Goal: Task Accomplishment & Management: Manage account settings

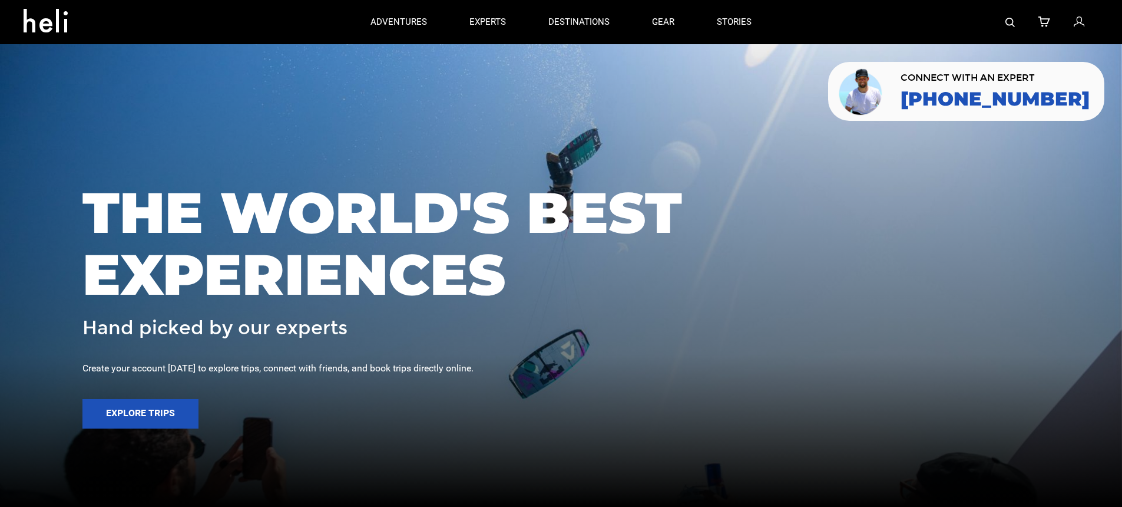
click at [1081, 25] on icon at bounding box center [1079, 22] width 11 height 15
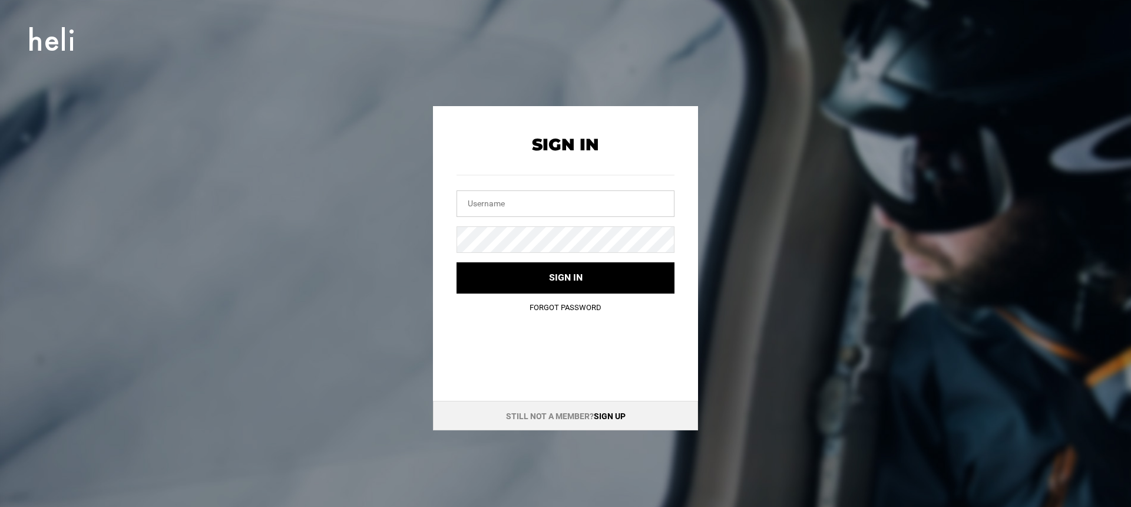
click at [586, 209] on input "text" at bounding box center [566, 203] width 218 height 27
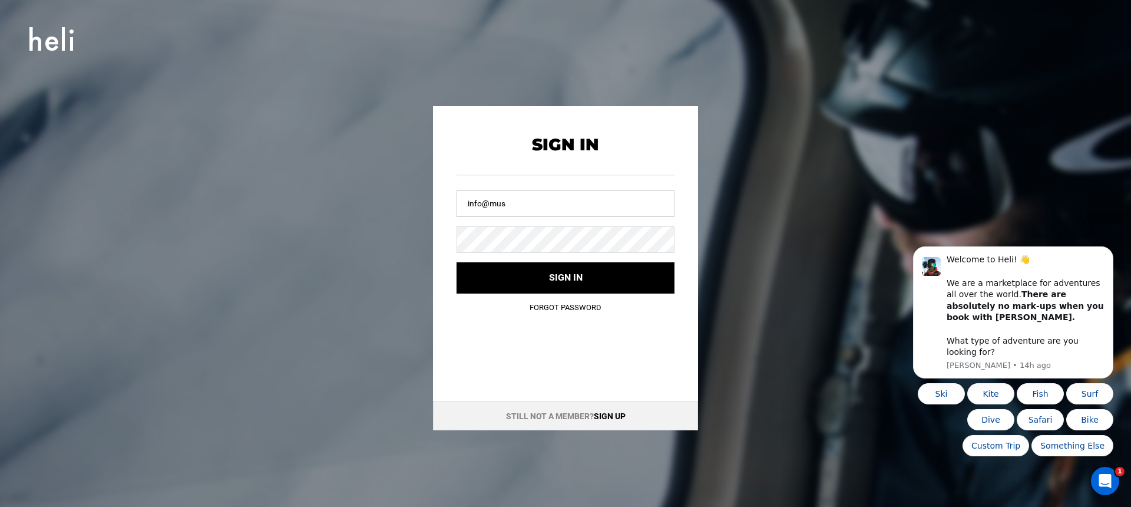
type input "info@mustangpowder.com"
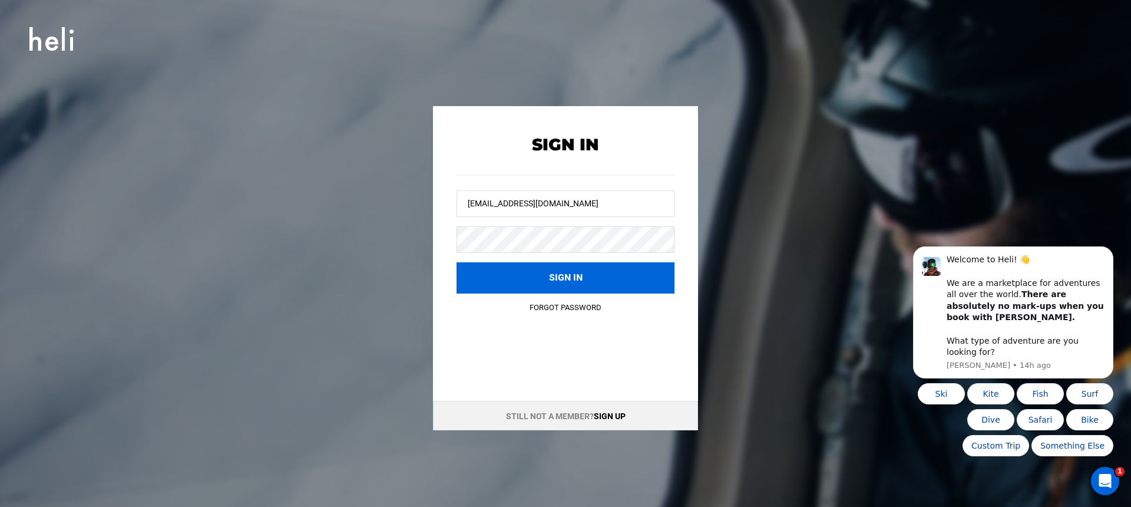
click at [557, 267] on button "Sign in" at bounding box center [566, 277] width 218 height 31
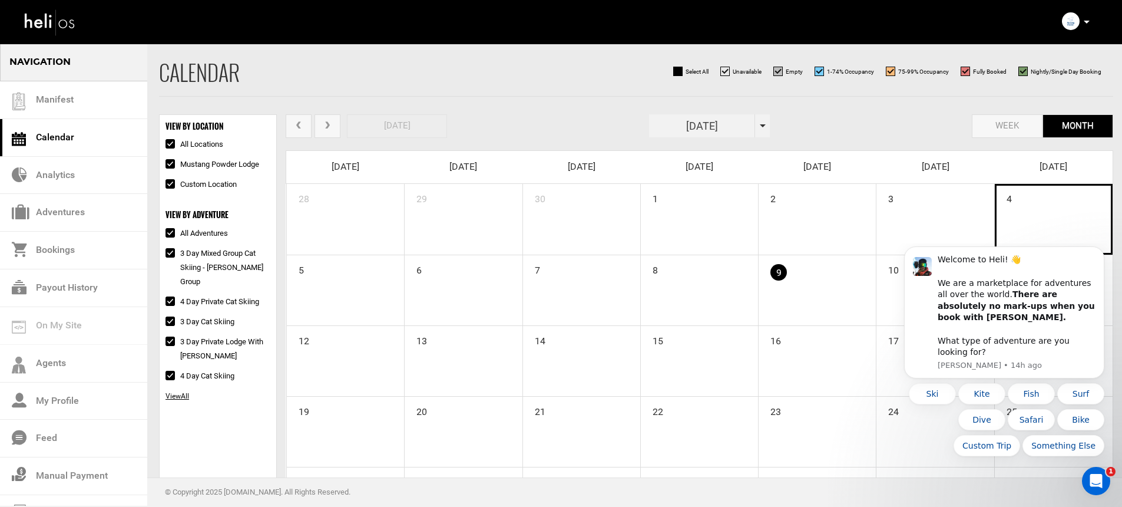
click at [1043, 225] on div "28 29 30 1 2 3 4" at bounding box center [699, 219] width 827 height 71
click at [62, 203] on link "Adventures" at bounding box center [73, 213] width 147 height 38
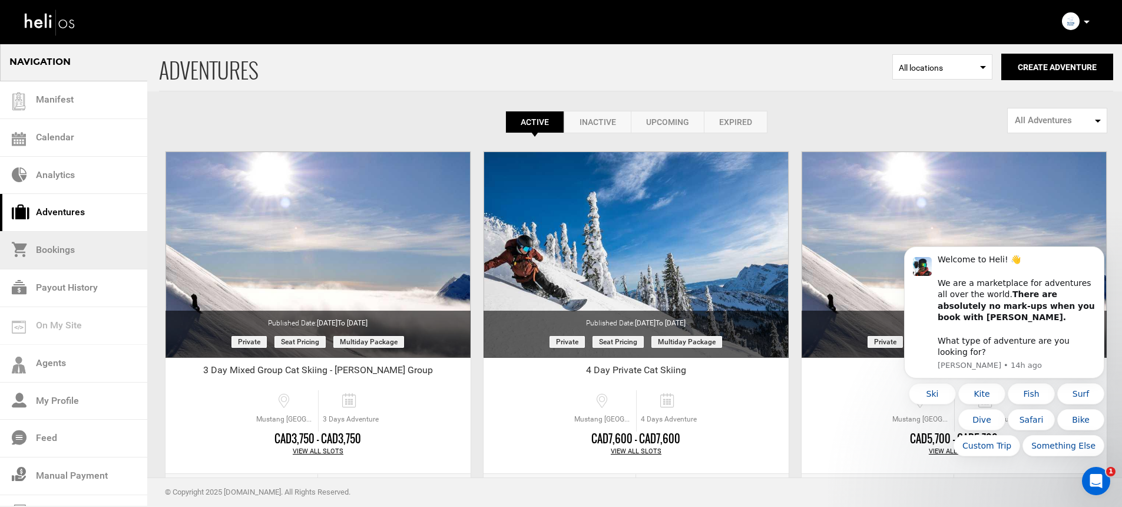
drag, startPoint x: 81, startPoint y: 243, endPoint x: 138, endPoint y: 230, distance: 58.6
click at [81, 243] on link "Bookings" at bounding box center [73, 251] width 147 height 38
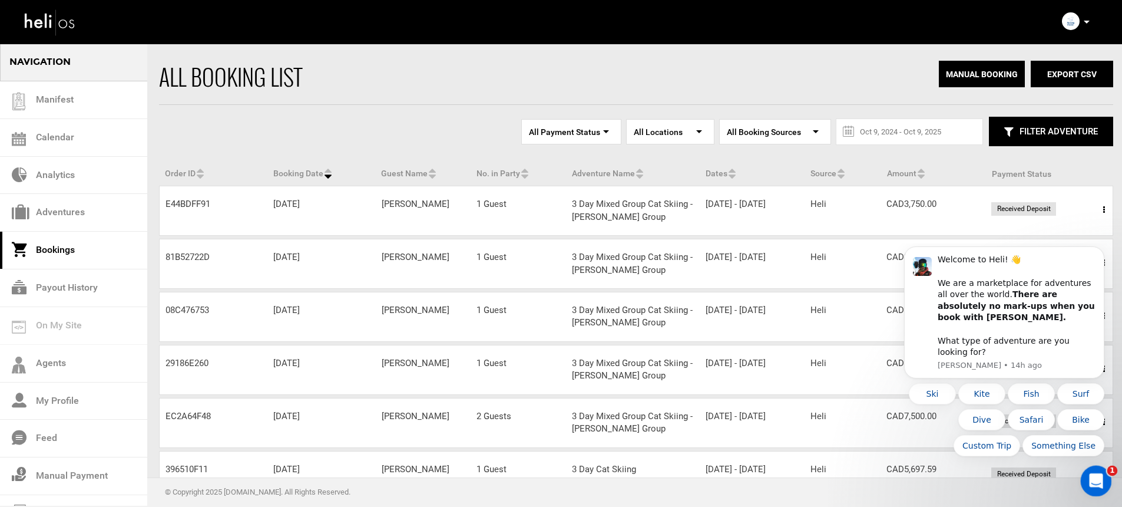
click at [1100, 487] on div "Open Intercom Messenger" at bounding box center [1094, 478] width 39 height 39
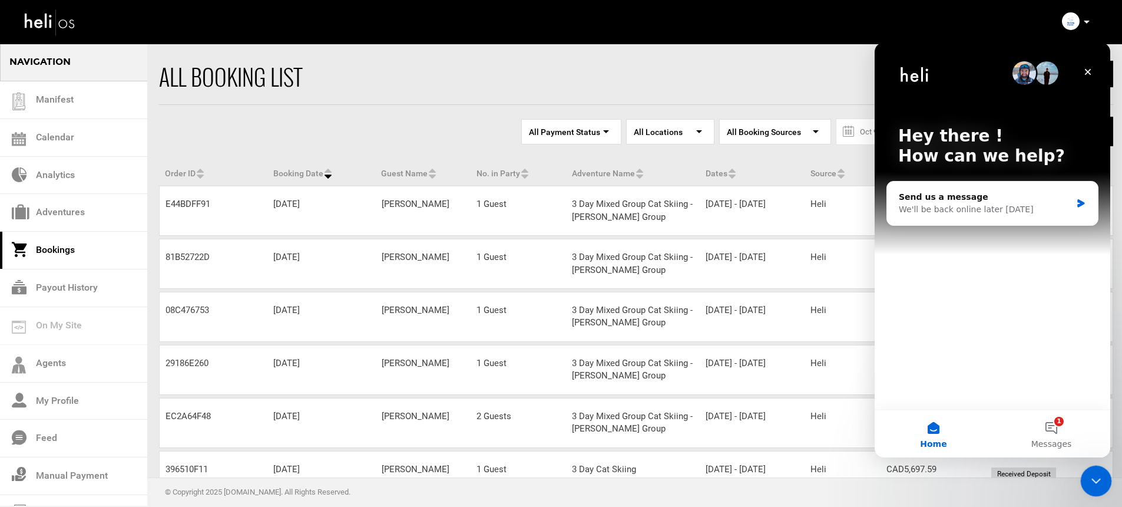
click at [1097, 474] on icon "Close Intercom Messenger" at bounding box center [1094, 479] width 14 height 14
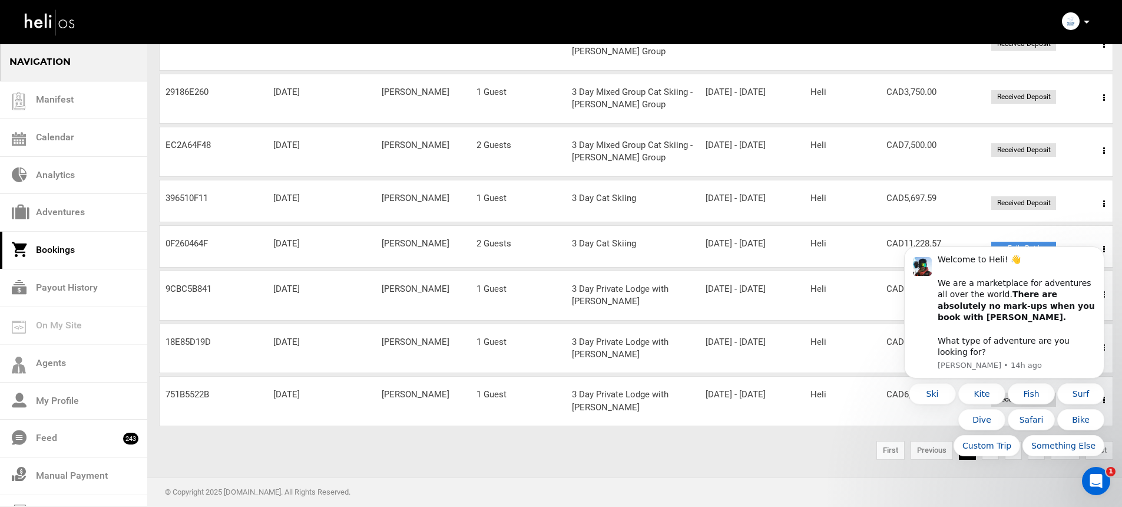
scroll to position [286, 0]
click at [1086, 475] on div "Open Intercom Messenger" at bounding box center [1094, 478] width 39 height 39
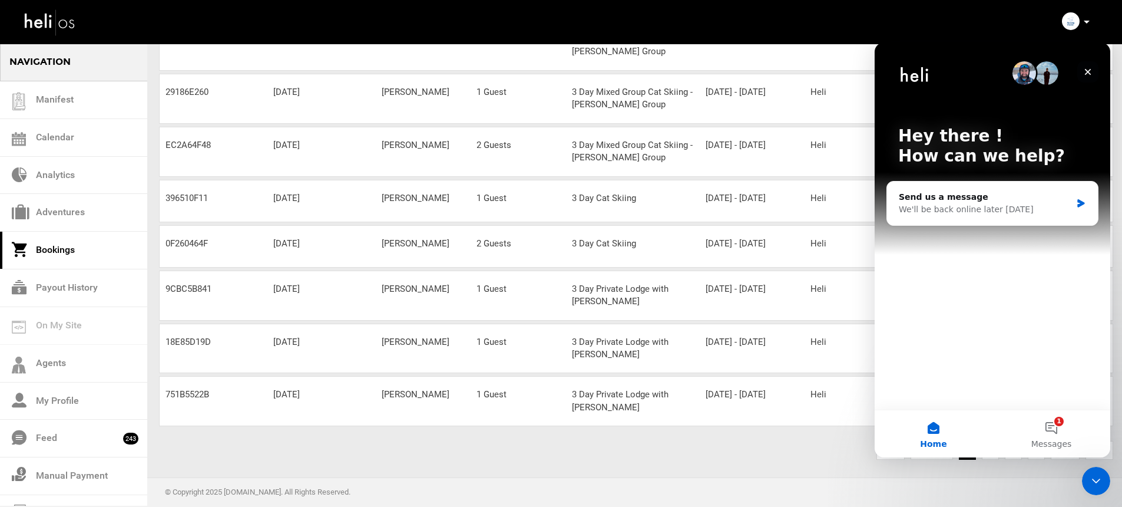
drag, startPoint x: 1087, startPoint y: 73, endPoint x: 1959, endPoint y: 120, distance: 873.7
click at [1087, 73] on icon "Close" at bounding box center [1087, 71] width 9 height 9
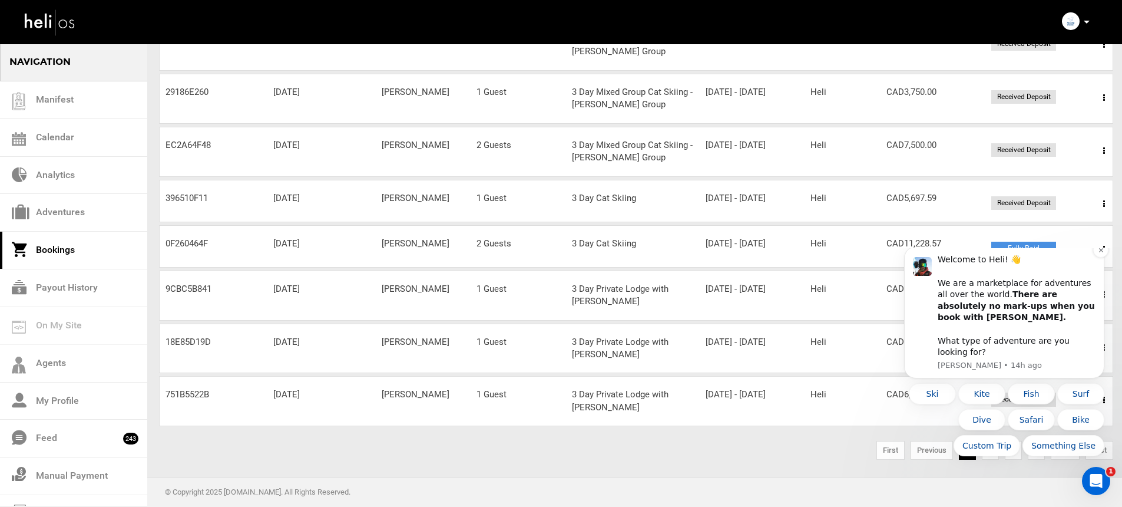
scroll to position [0, 0]
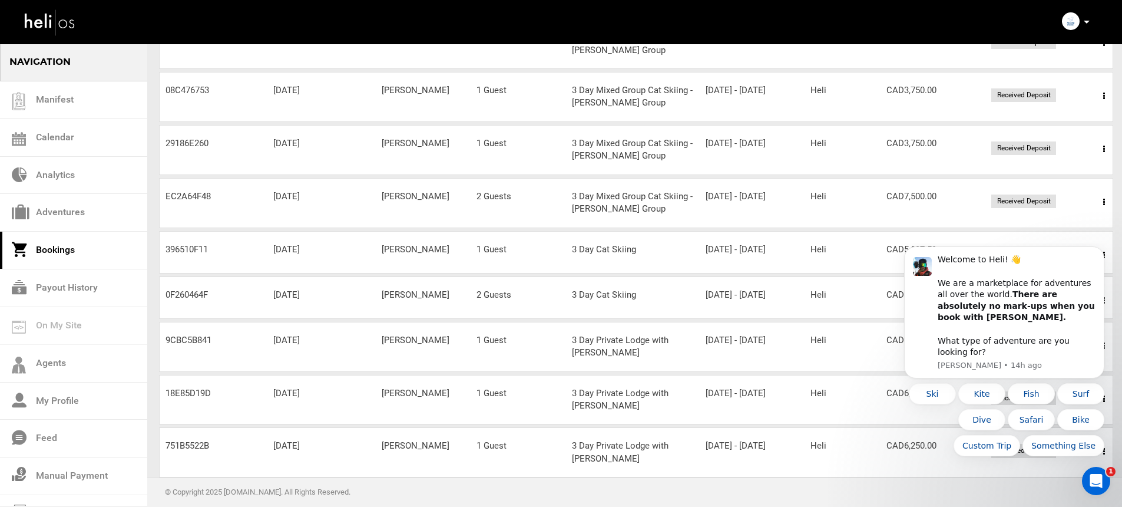
scroll to position [244, 0]
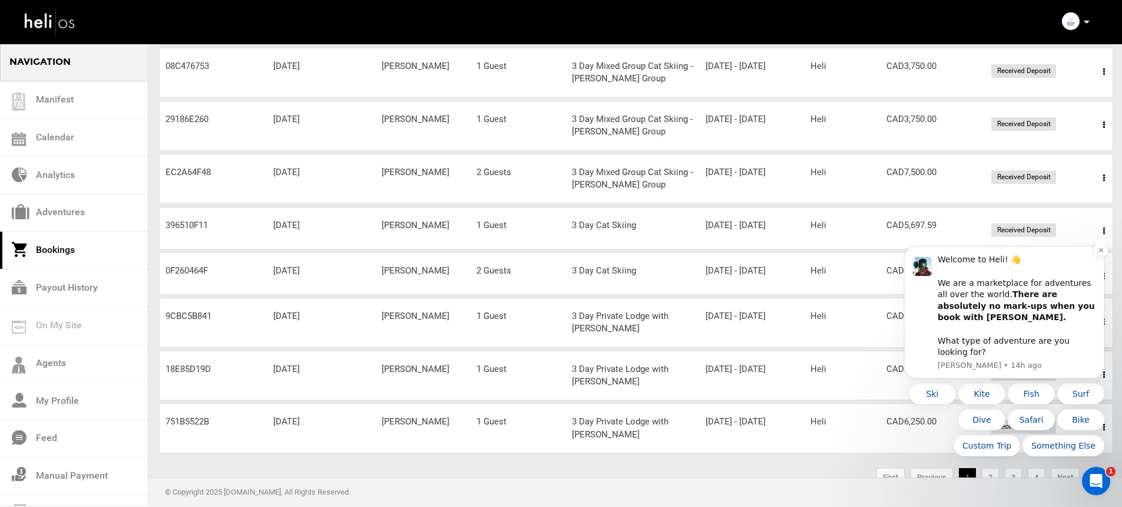
click at [1082, 318] on div "Welcome to Heli! 👋 We are a marketplace for adventures all over the world. Ther…" at bounding box center [1017, 306] width 158 height 104
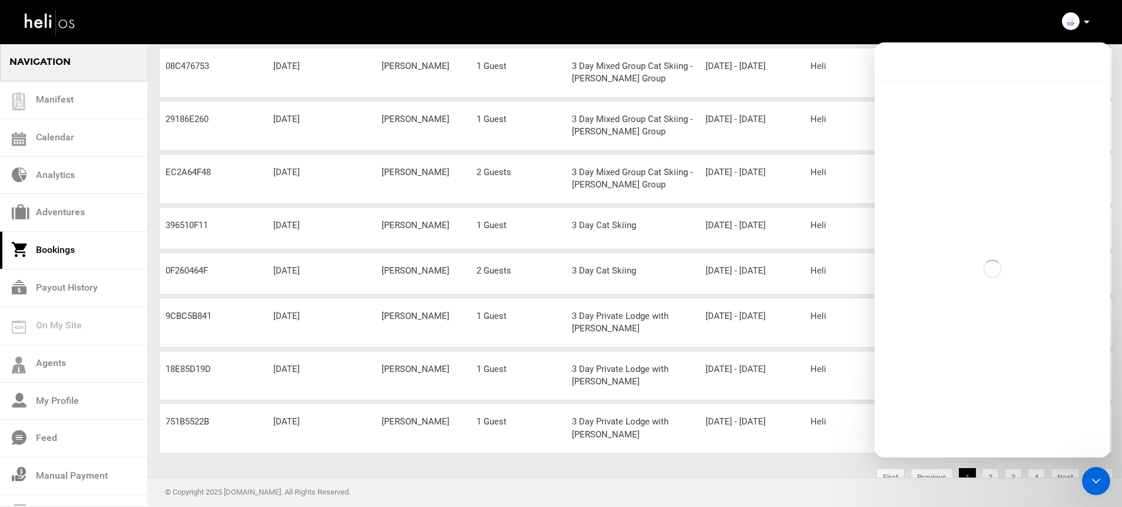
scroll to position [0, 0]
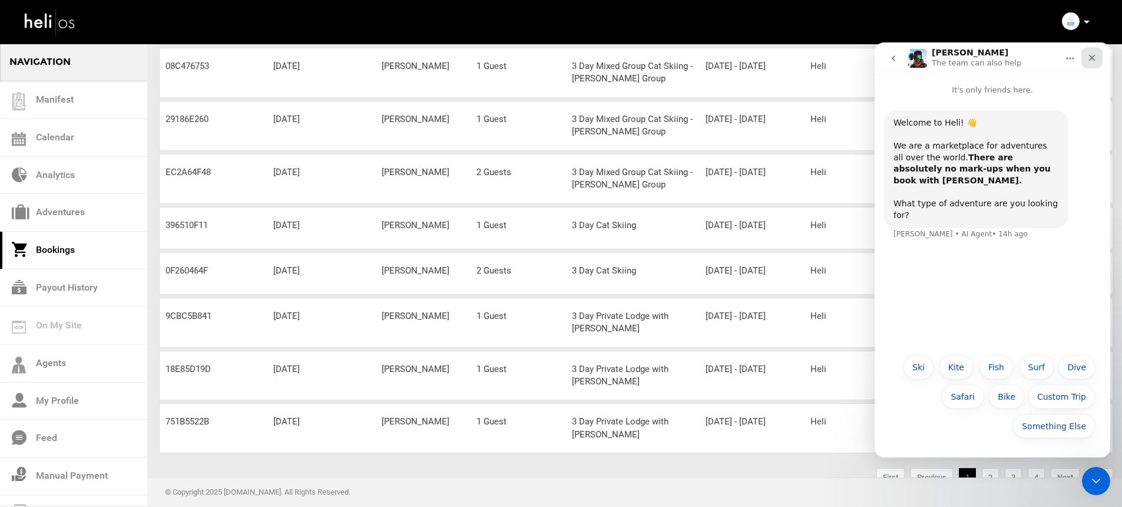
click at [1090, 58] on icon "Close" at bounding box center [1091, 57] width 9 height 9
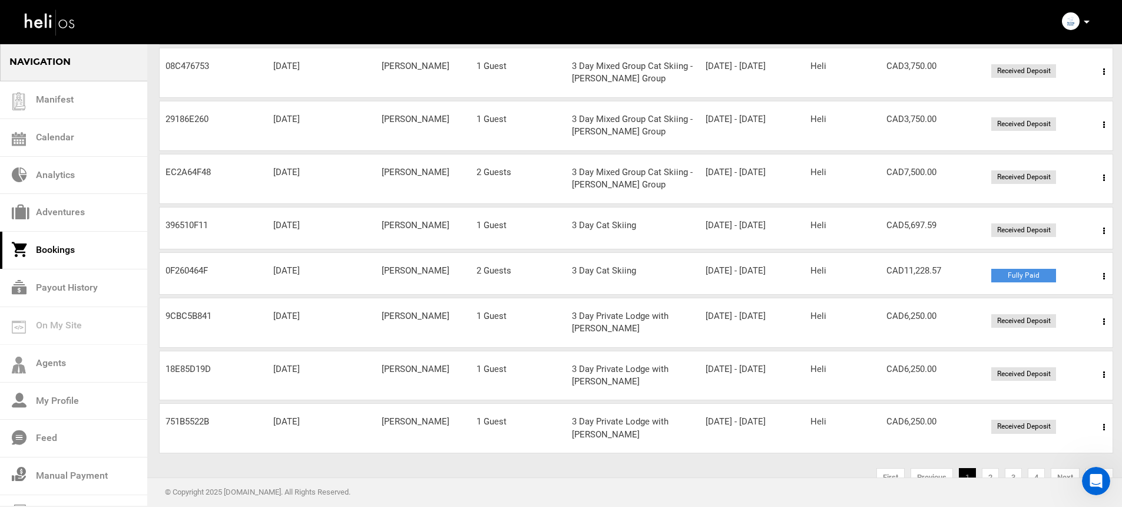
scroll to position [286, 0]
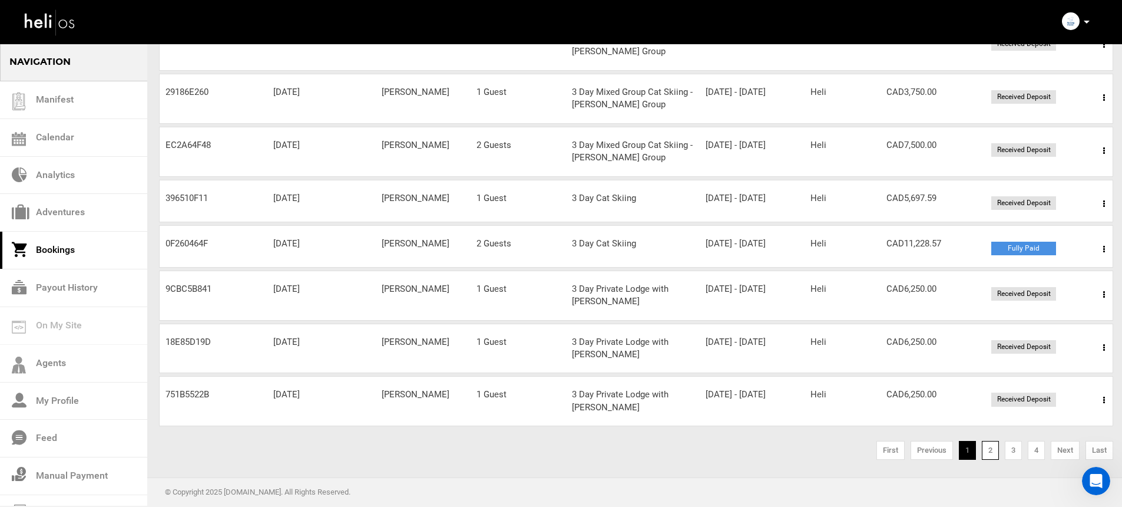
click at [994, 450] on link "2" at bounding box center [990, 450] width 17 height 19
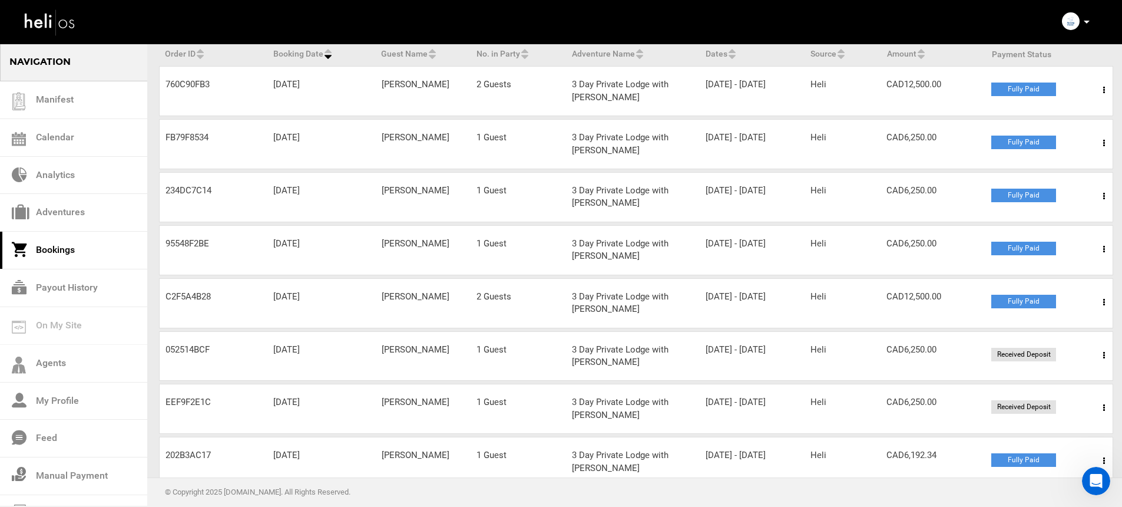
scroll to position [286, 0]
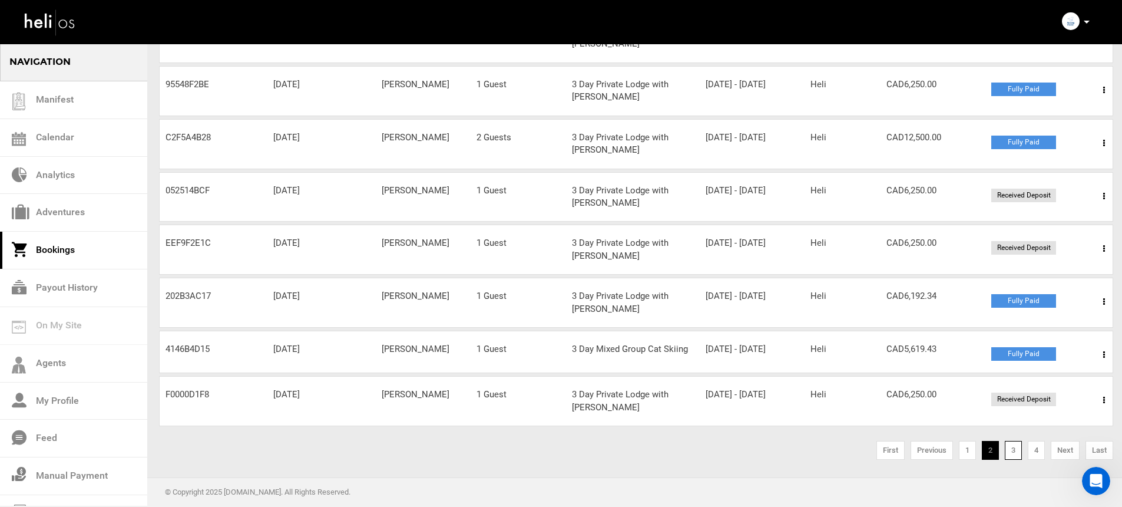
click at [1014, 452] on link "3" at bounding box center [1013, 450] width 17 height 19
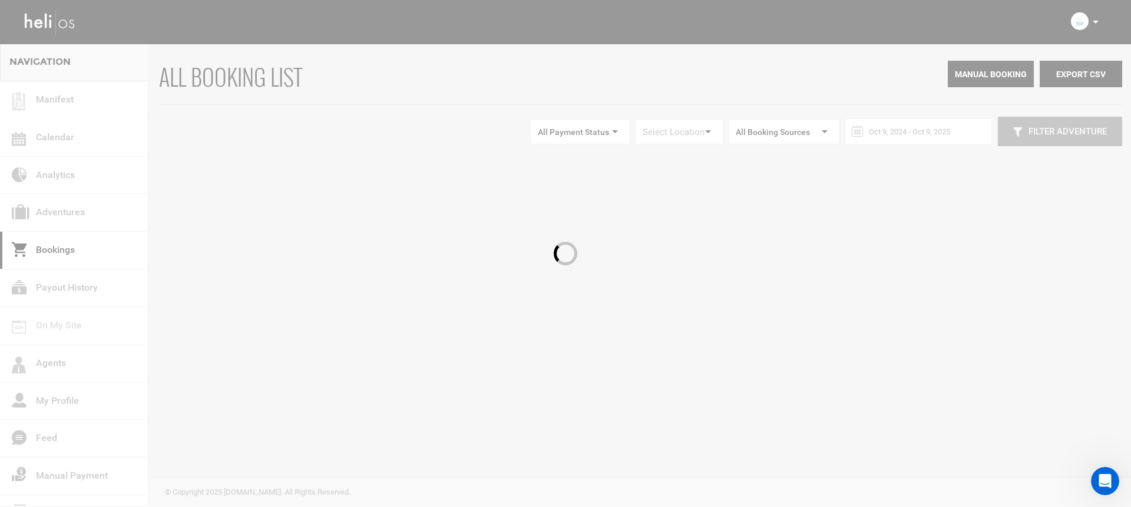
click at [1014, 452] on div at bounding box center [565, 253] width 1131 height 507
drag, startPoint x: 1014, startPoint y: 452, endPoint x: 971, endPoint y: 434, distance: 47.5
click at [1014, 452] on div at bounding box center [565, 253] width 1131 height 507
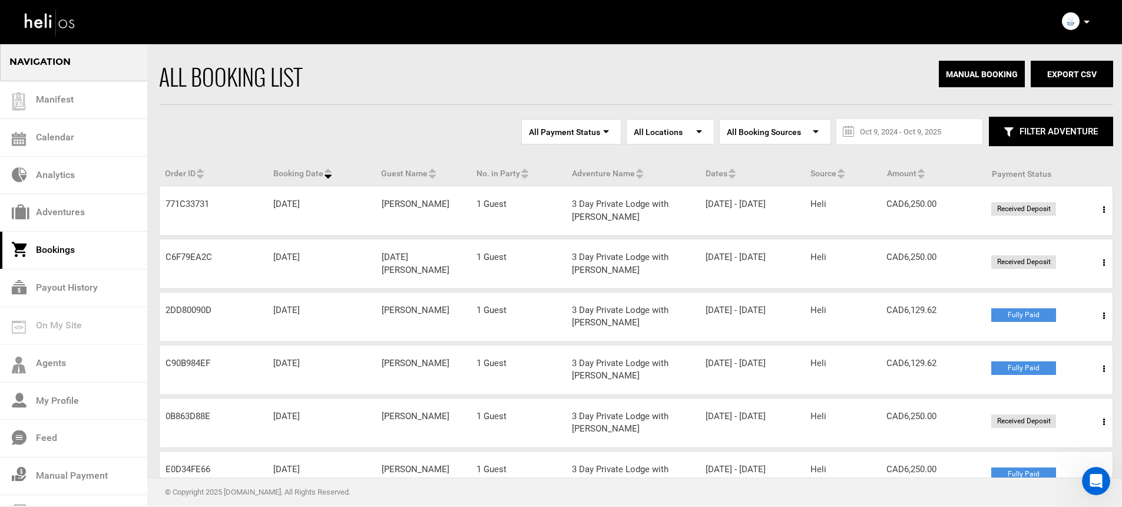
scroll to position [286, 0]
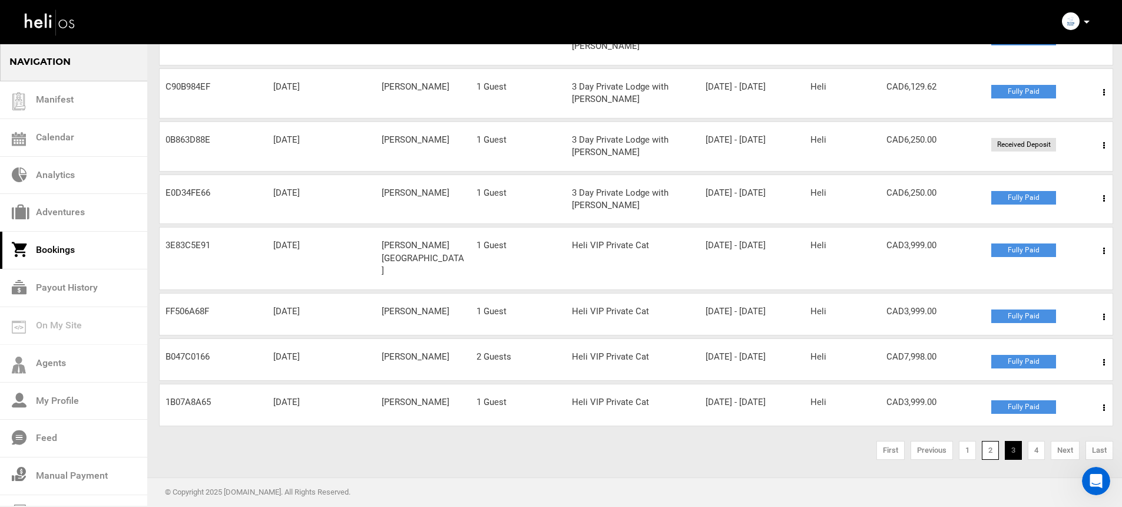
click at [989, 454] on link "2" at bounding box center [990, 450] width 17 height 19
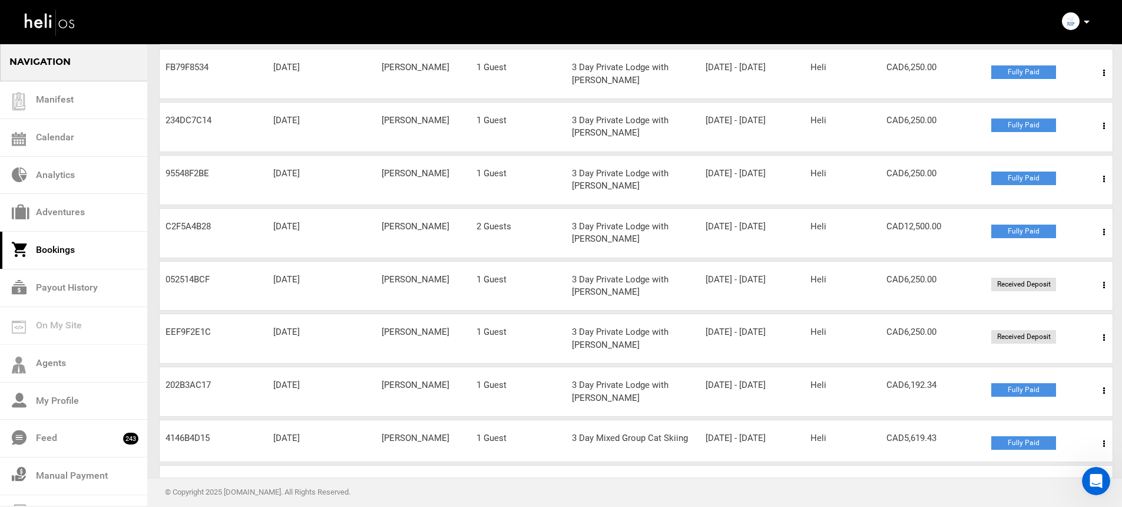
scroll to position [286, 0]
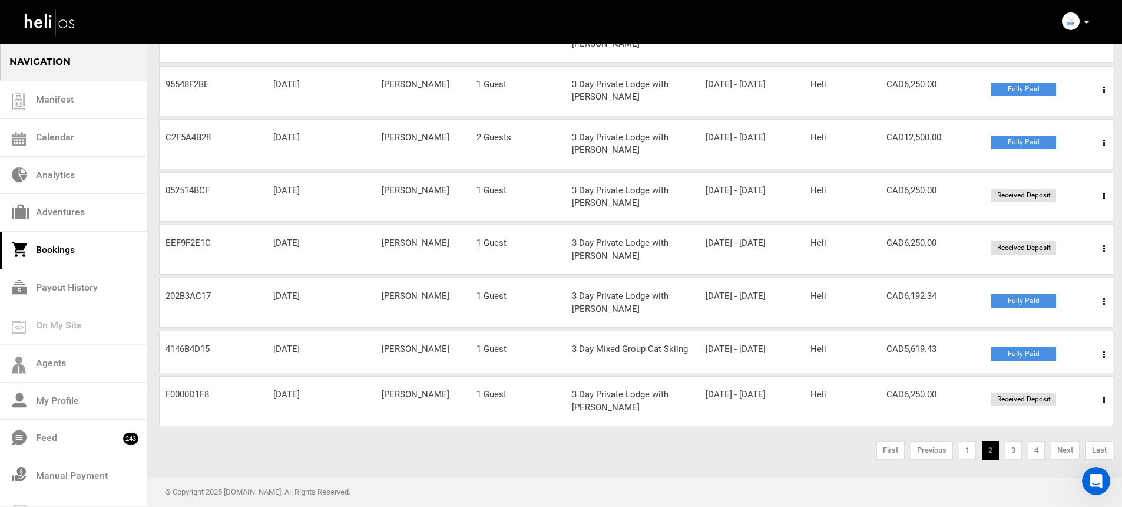
click at [1102, 399] on span at bounding box center [1104, 399] width 15 height 29
click at [1042, 466] on link "Request to Cancel" at bounding box center [1061, 465] width 117 height 29
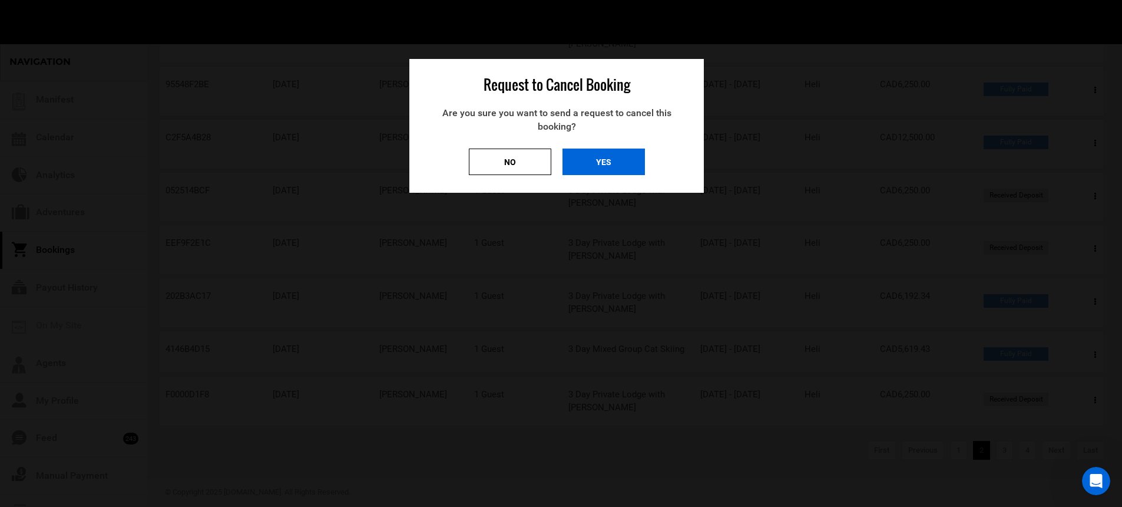
click at [606, 161] on button "yes" at bounding box center [604, 161] width 82 height 27
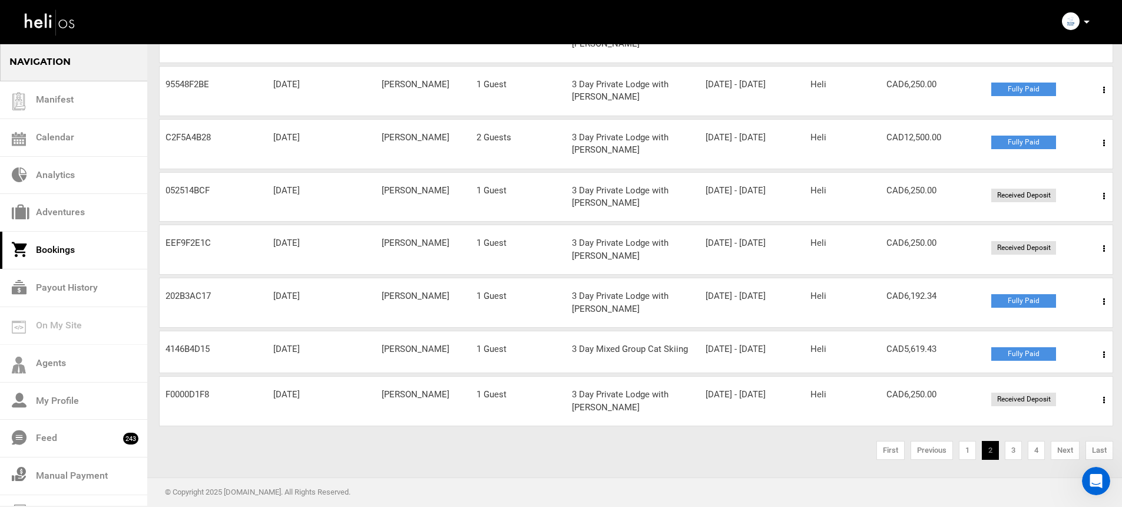
click at [1101, 401] on span at bounding box center [1104, 399] width 15 height 29
click at [1059, 431] on link "View Details" at bounding box center [1061, 435] width 117 height 29
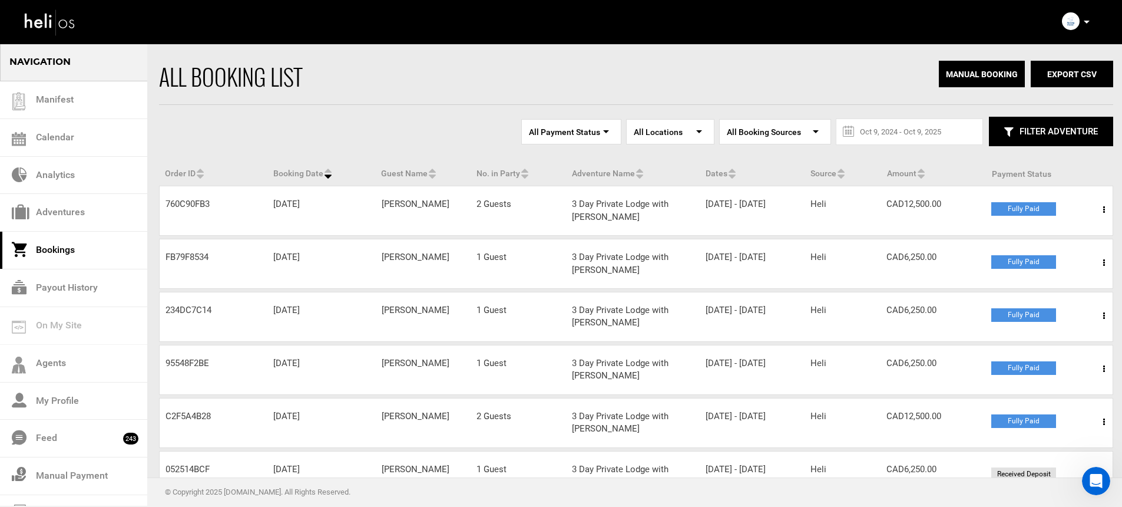
scroll to position [286, 0]
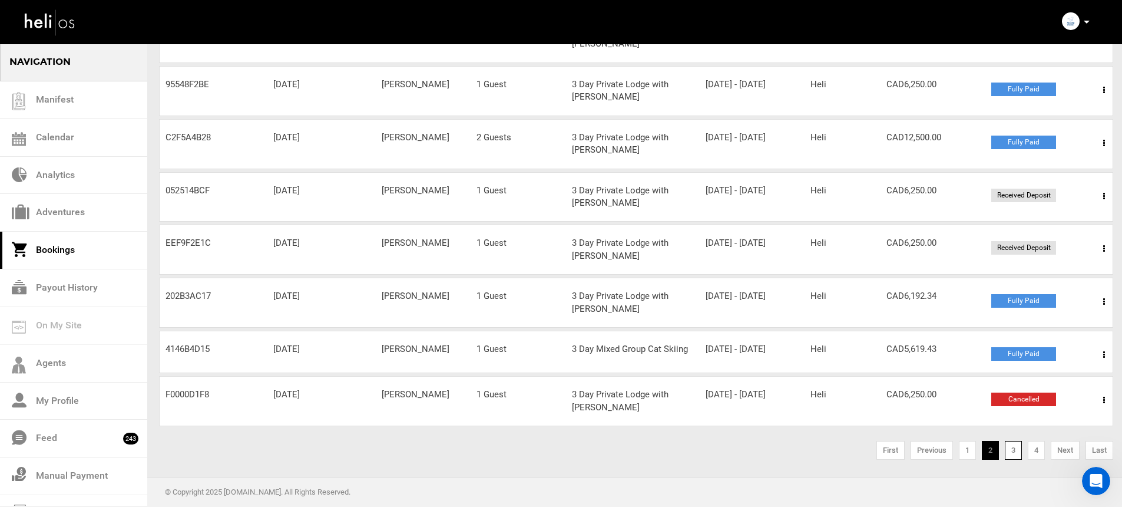
click at [1008, 454] on link "3" at bounding box center [1013, 450] width 17 height 19
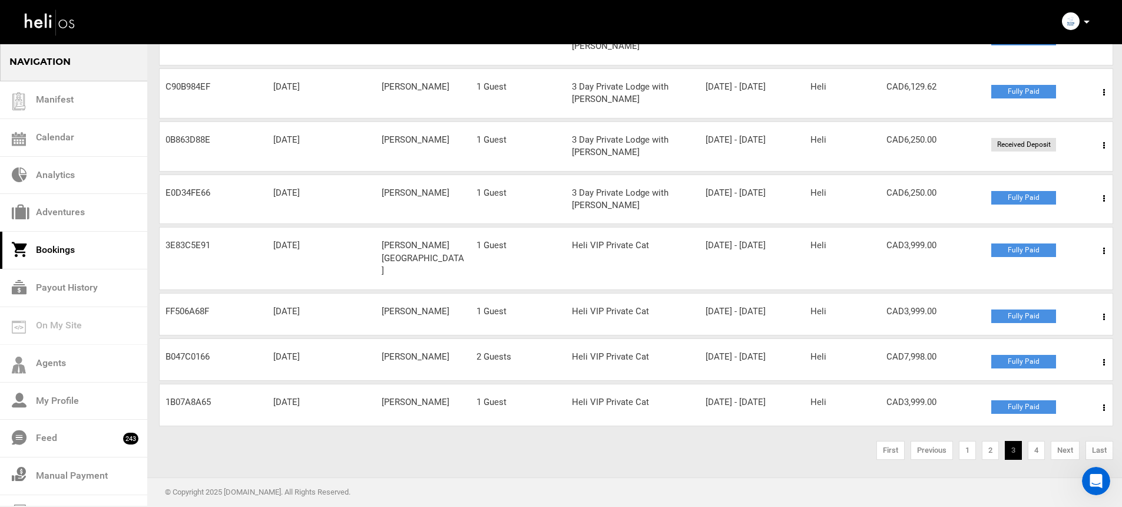
scroll to position [279, 0]
click at [977, 452] on li "1" at bounding box center [967, 450] width 23 height 19
click at [983, 455] on link "2" at bounding box center [990, 450] width 17 height 19
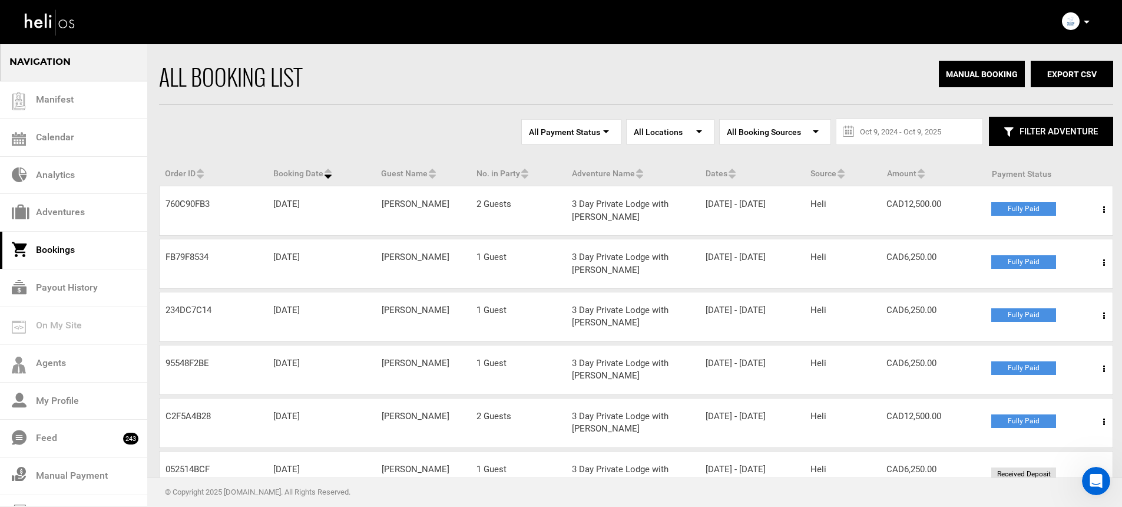
scroll to position [136, 0]
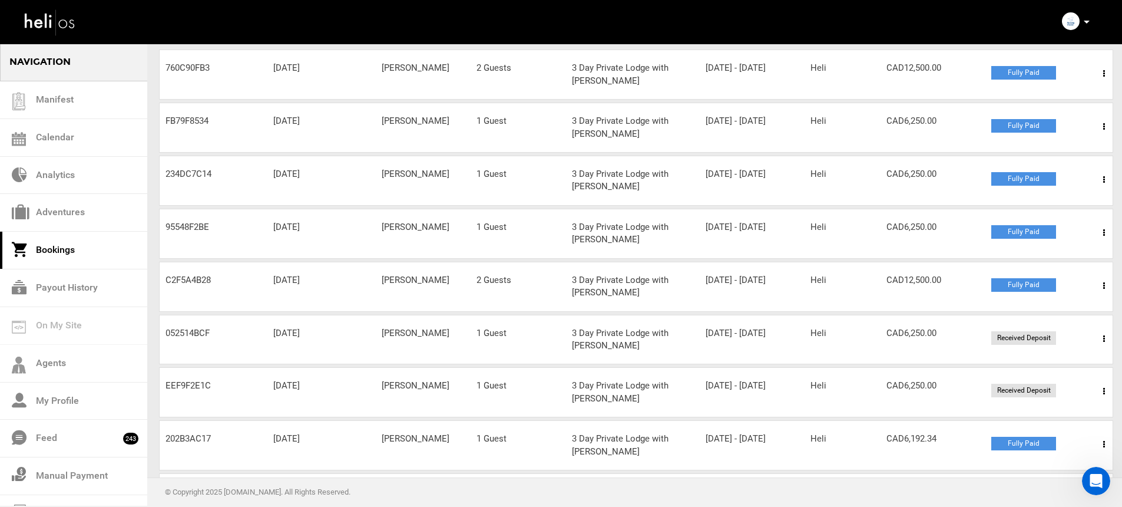
click at [1104, 341] on icon at bounding box center [1104, 339] width 2 height 8
click at [1069, 369] on link "View Details" at bounding box center [1061, 374] width 117 height 29
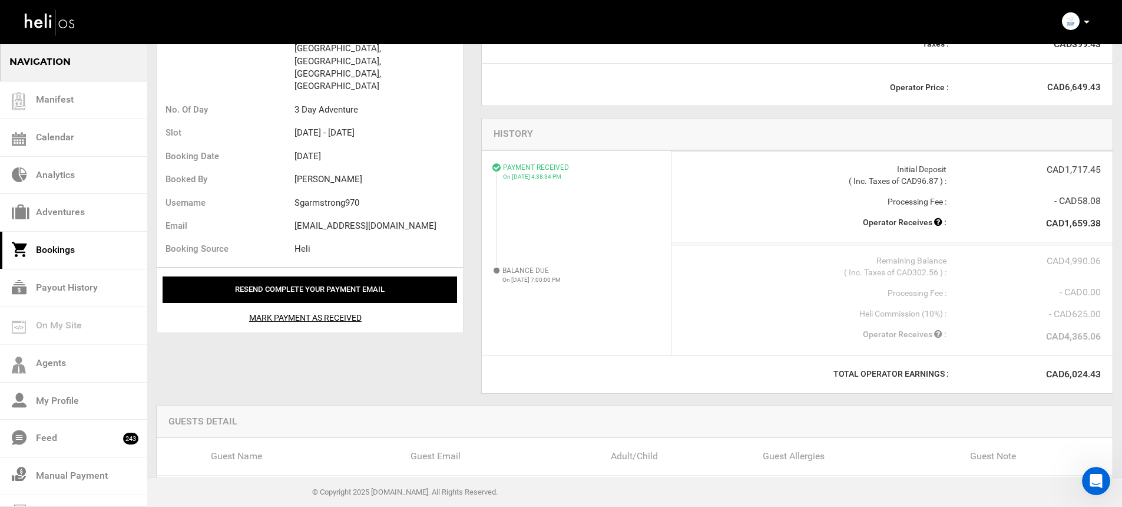
scroll to position [299, 0]
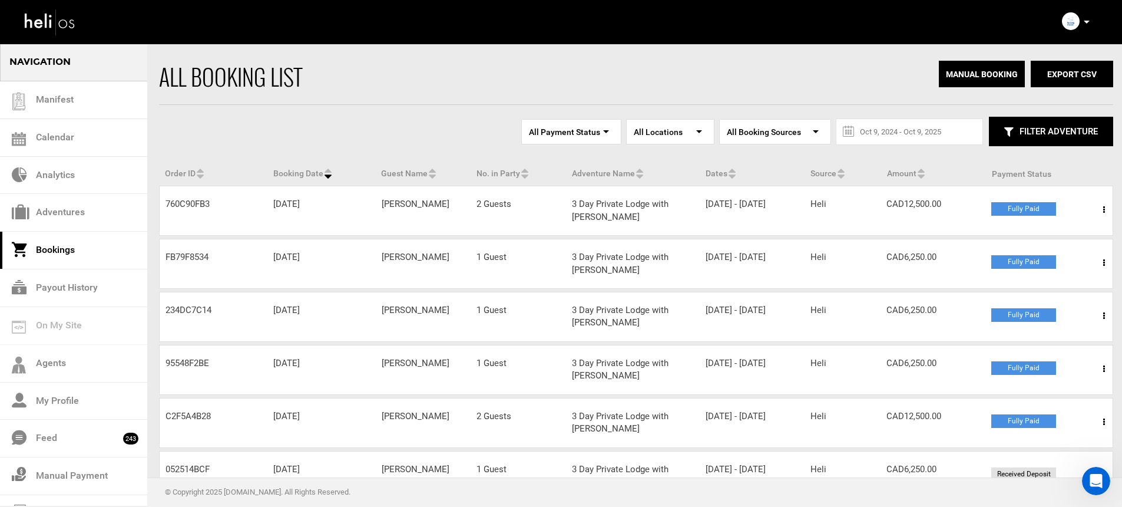
scroll to position [286, 0]
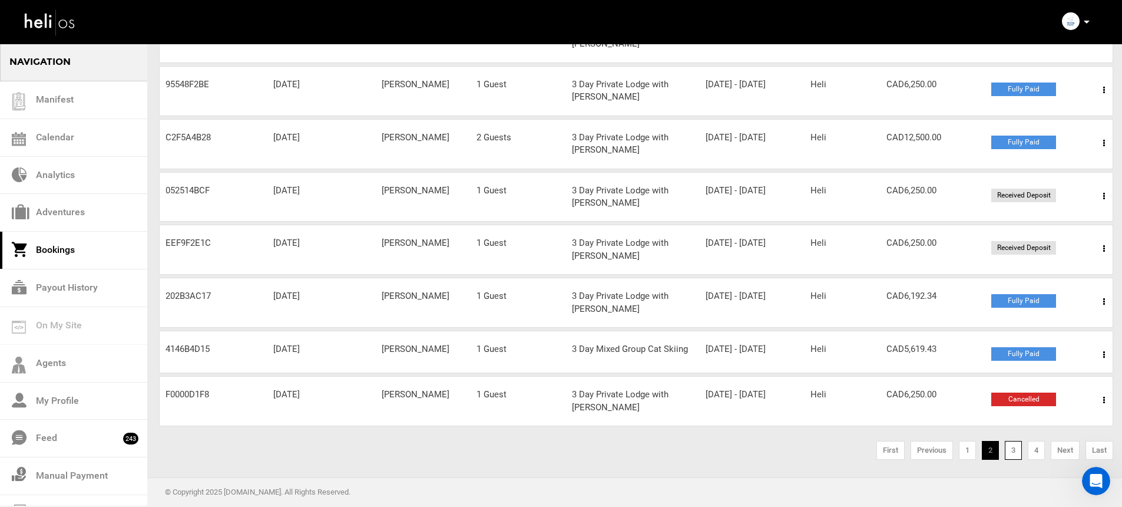
click at [1013, 451] on link "3" at bounding box center [1013, 450] width 17 height 19
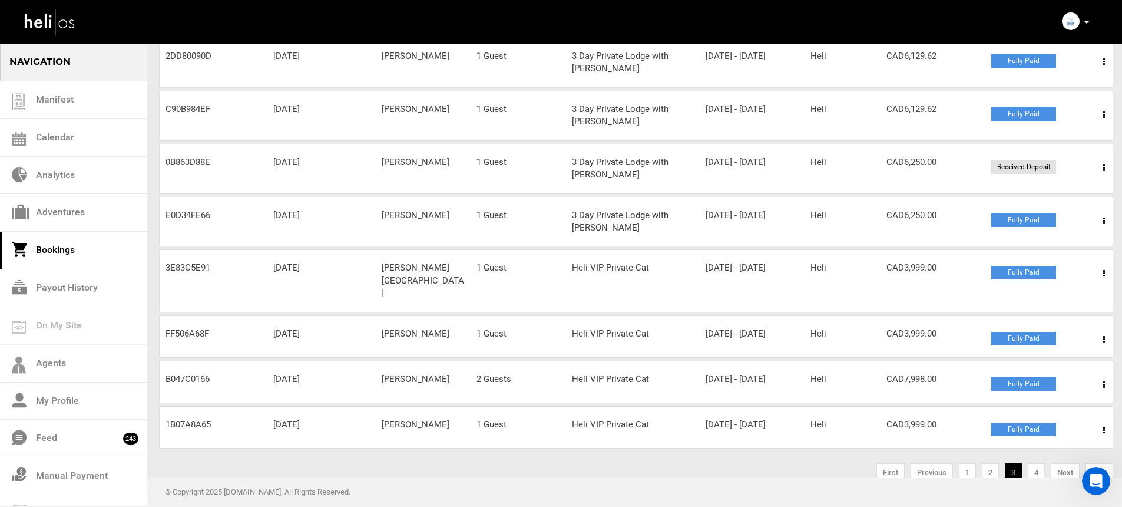
scroll to position [286, 0]
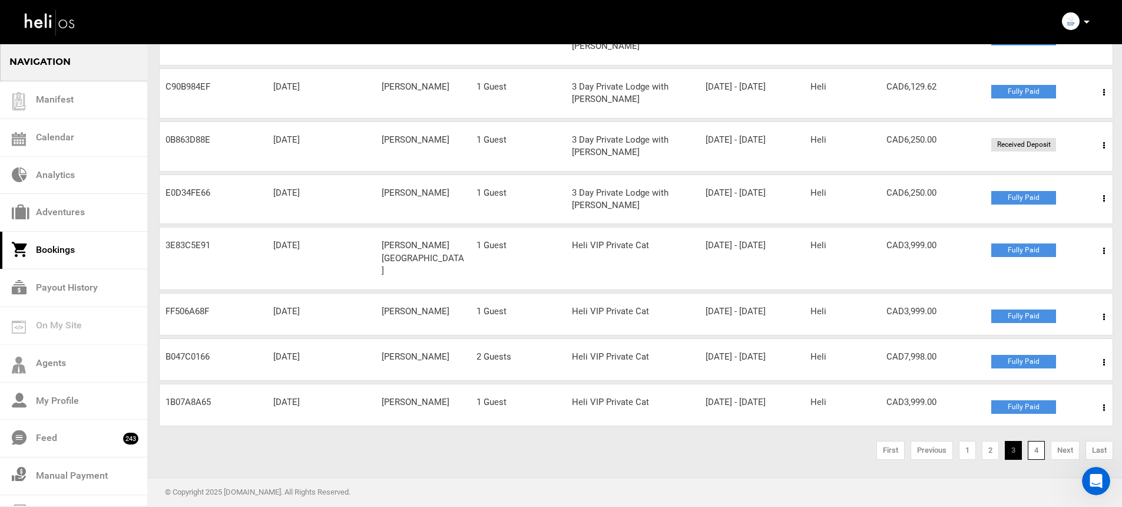
click at [1033, 451] on link "4" at bounding box center [1036, 450] width 17 height 19
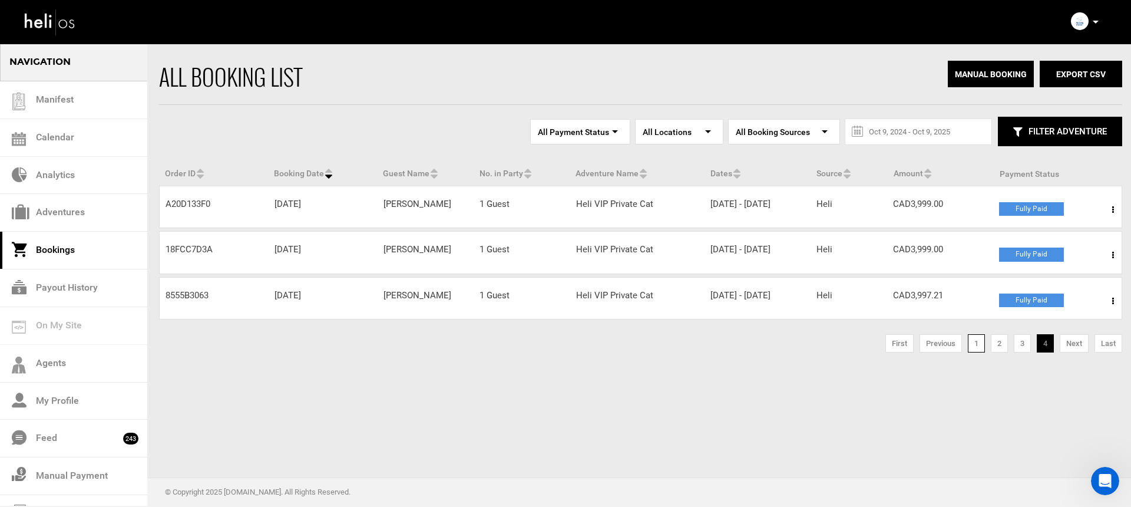
click at [982, 353] on link "1" at bounding box center [976, 343] width 17 height 19
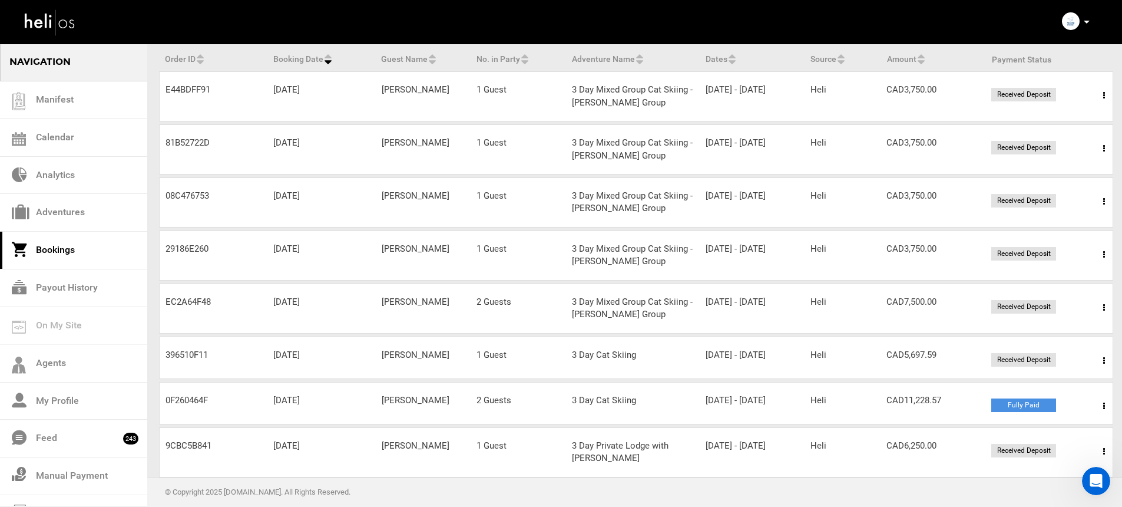
scroll to position [137, 0]
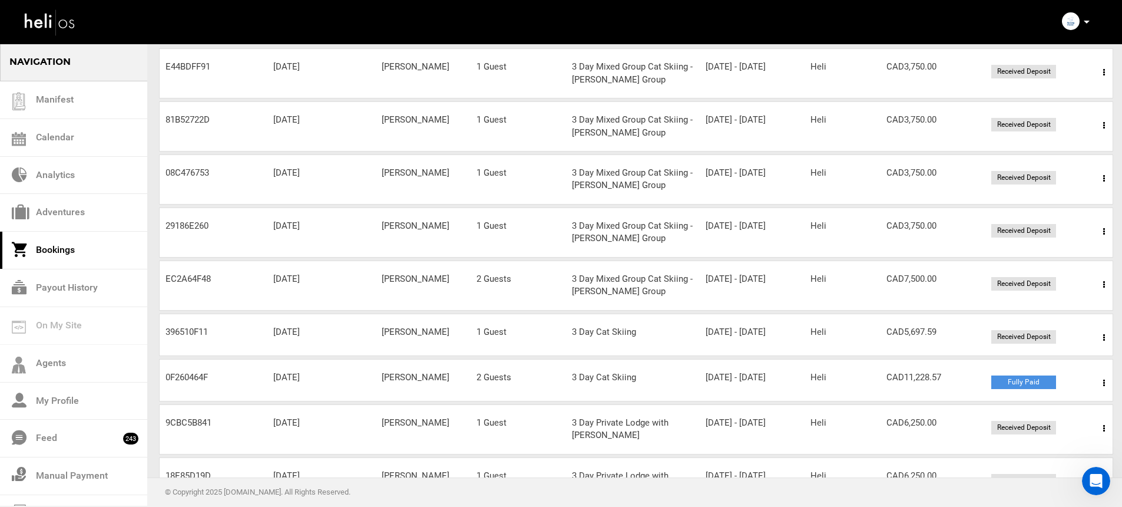
click at [1103, 338] on icon at bounding box center [1104, 337] width 2 height 8
click at [1071, 367] on link "View Details" at bounding box center [1061, 373] width 117 height 29
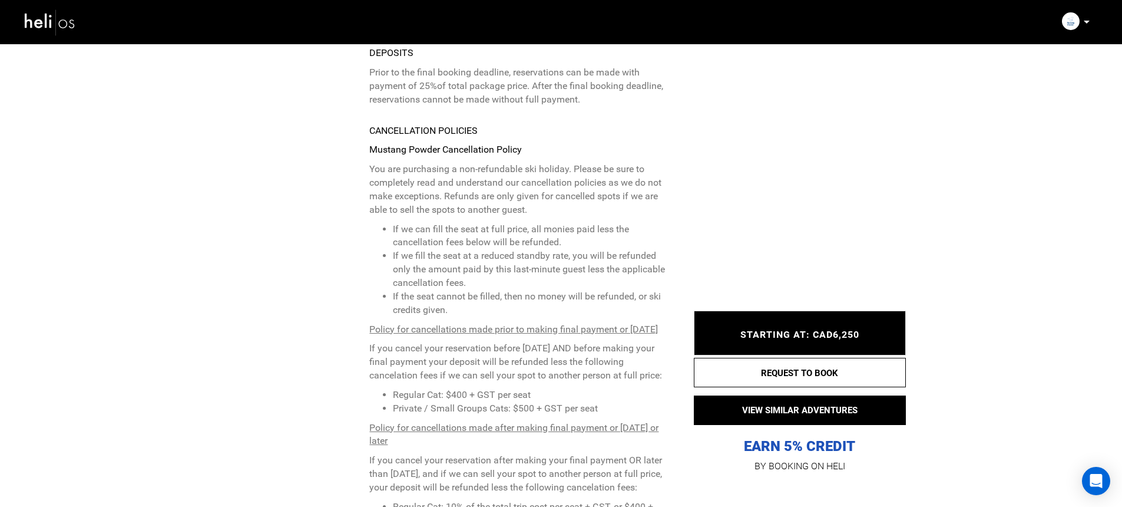
scroll to position [4318, 0]
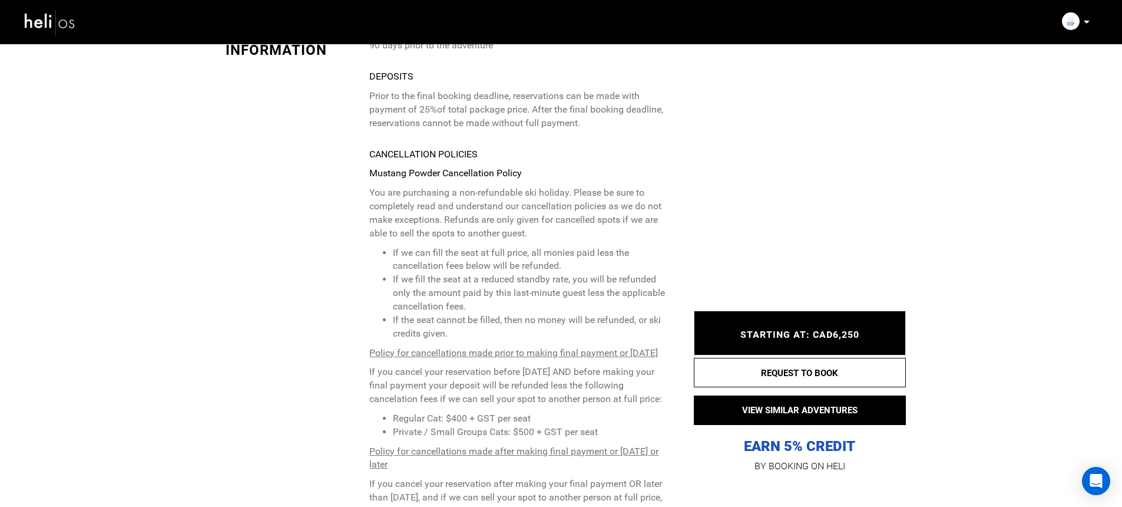
click at [379, 186] on p "You are purchasing a non-refundable ski holiday. Please be sure to completely r…" at bounding box center [517, 213] width 297 height 54
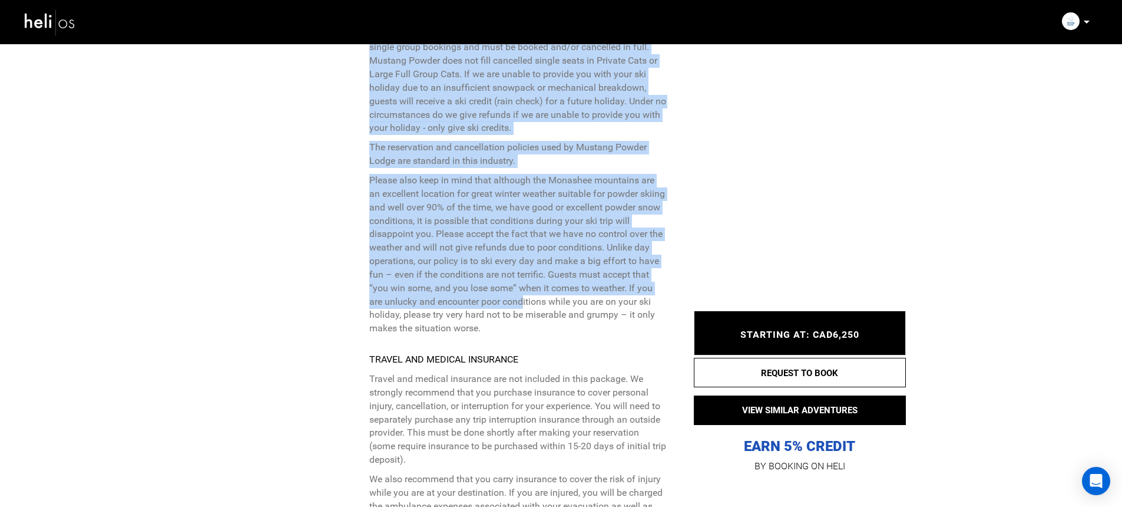
scroll to position [4995, 0]
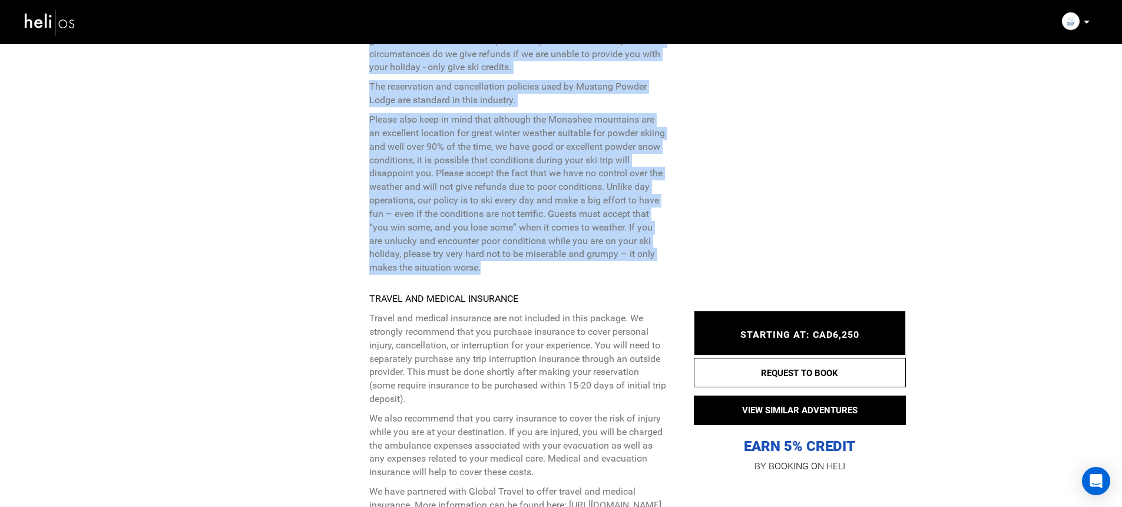
drag, startPoint x: 366, startPoint y: 120, endPoint x: 527, endPoint y: 221, distance: 190.4
copy div "You are purchasing a non-refundable ski holiday. Please be sure to completely r…"
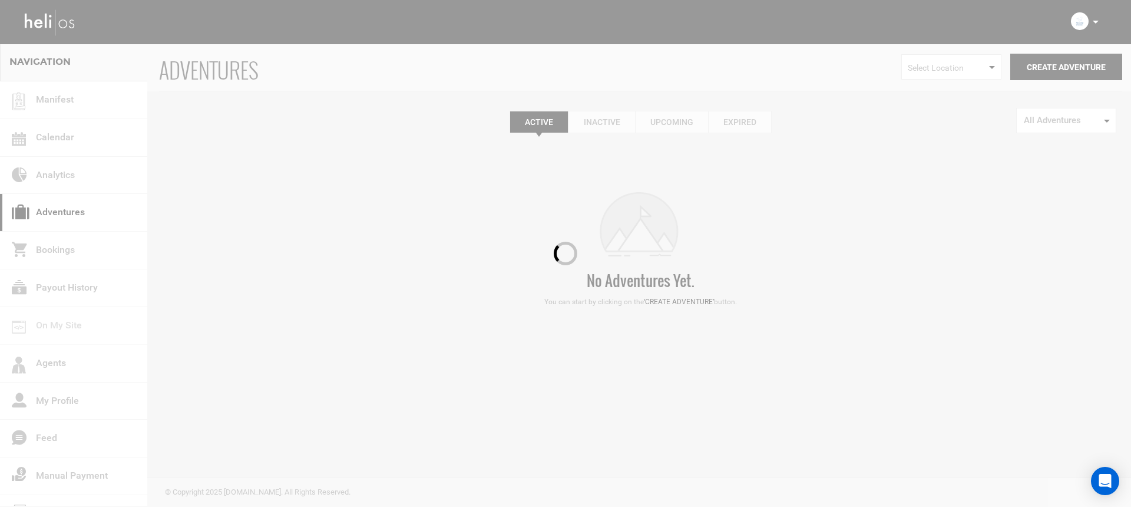
click at [1100, 19] on div at bounding box center [565, 253] width 1131 height 507
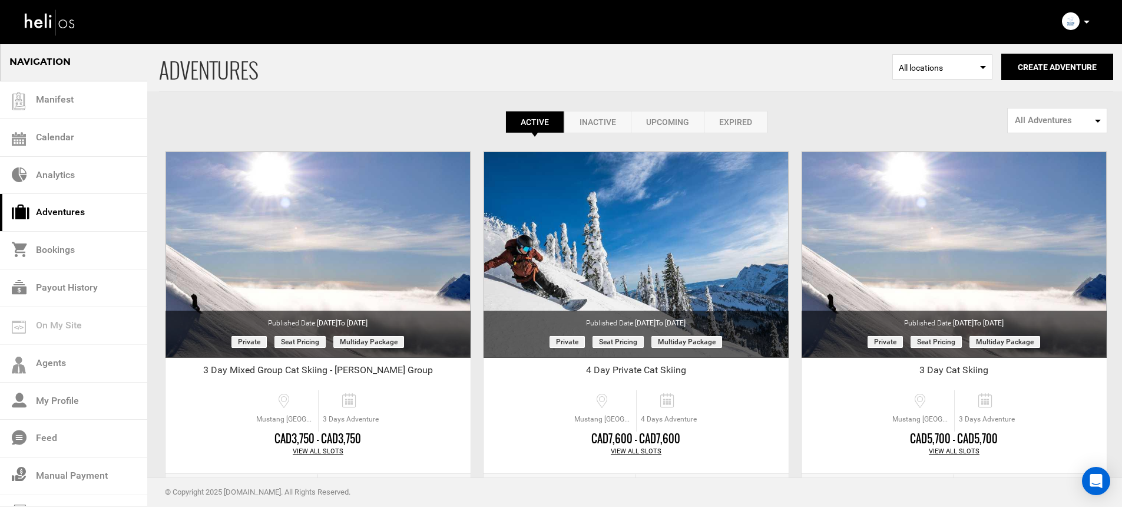
click at [1095, 21] on div "Complete Your Profile Account Settings Change Password Logout" at bounding box center [1077, 21] width 42 height 23
click at [1087, 22] on icon at bounding box center [1087, 22] width 6 height 3
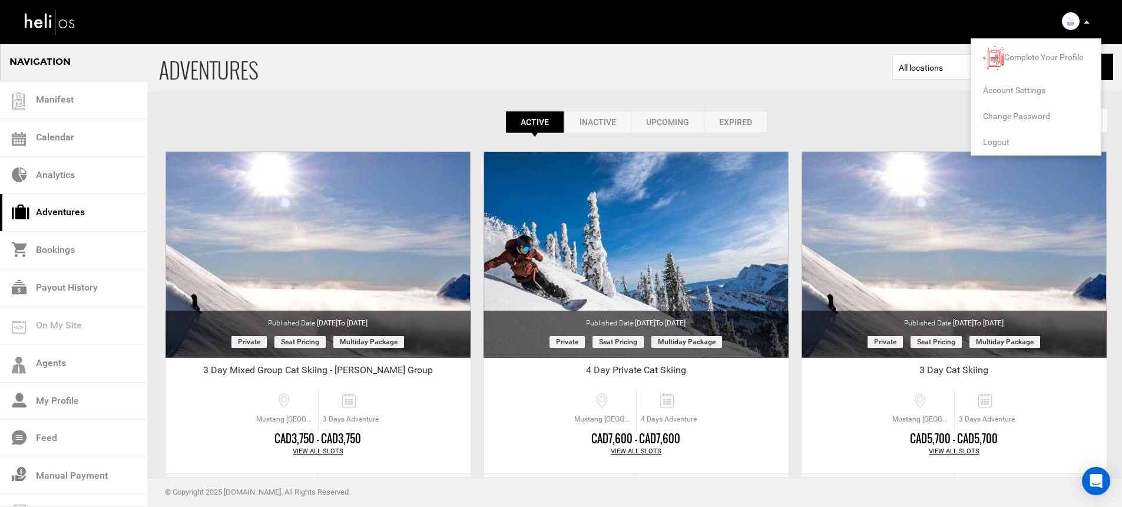
drag, startPoint x: 1003, startPoint y: 143, endPoint x: 1006, endPoint y: 135, distance: 7.7
click at [1003, 143] on span "Logout" at bounding box center [996, 141] width 27 height 9
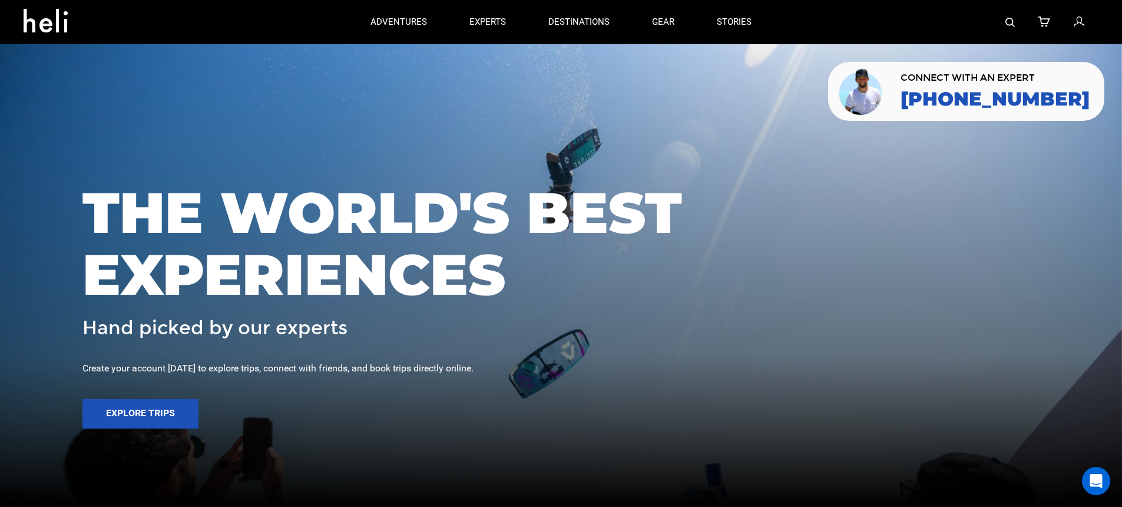
click at [1010, 22] on img at bounding box center [1010, 22] width 9 height 9
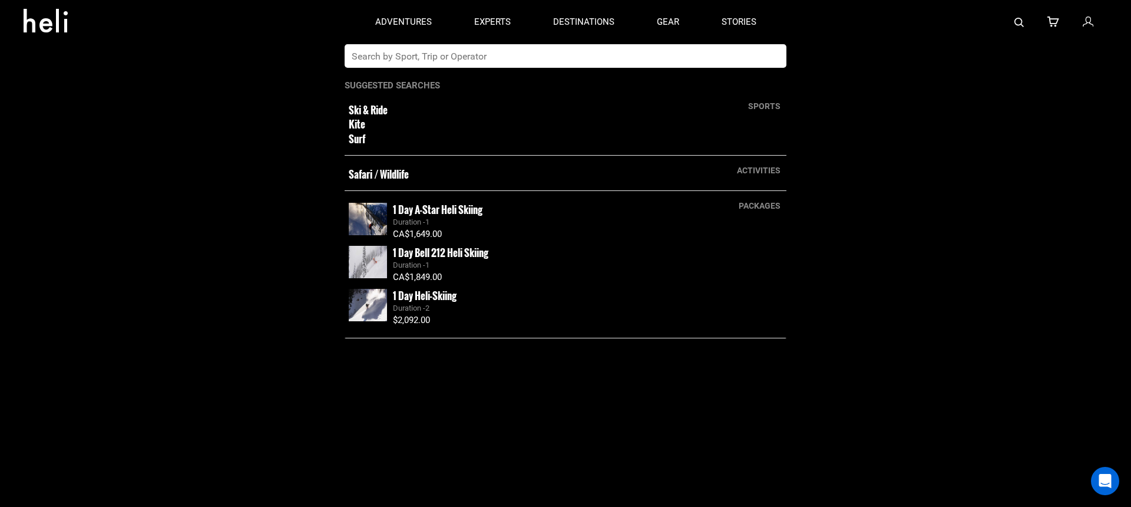
click at [538, 67] on input "text" at bounding box center [554, 56] width 418 height 24
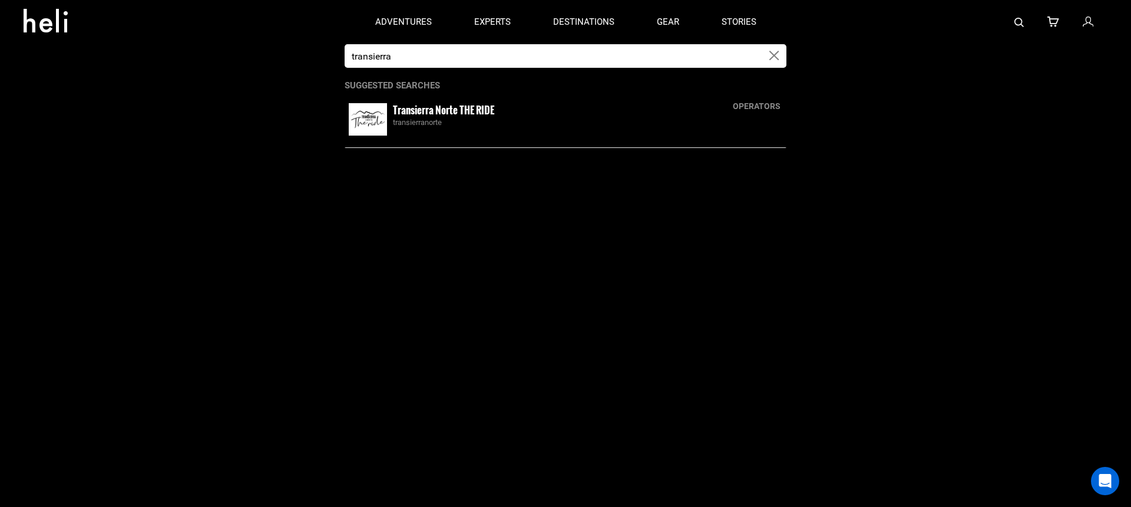
type input "transierra"
click at [533, 114] on div "Transierra Norte THE RIDE transierranorte" at bounding box center [587, 115] width 389 height 25
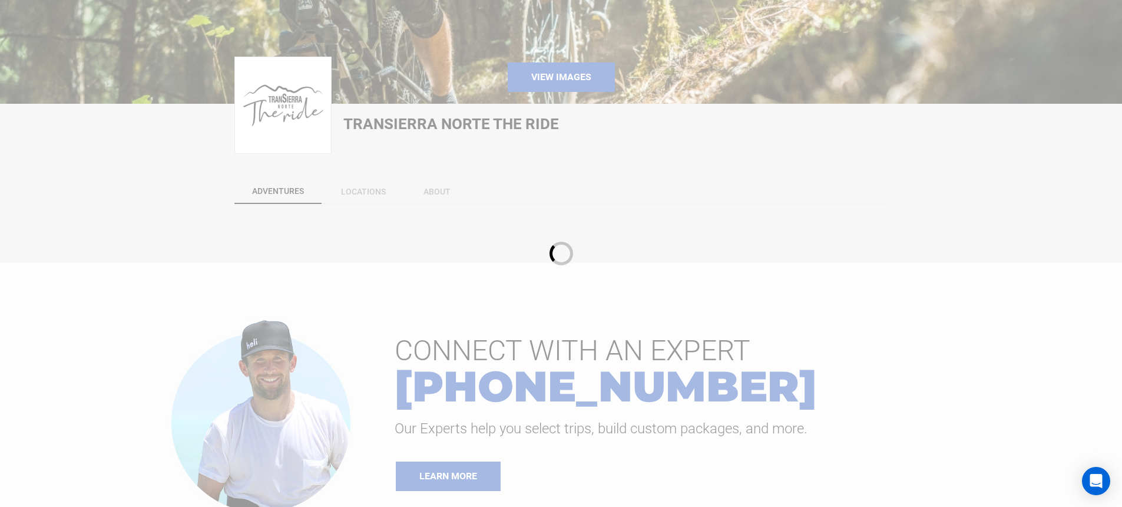
scroll to position [236, 0]
